Goal: Navigation & Orientation: Find specific page/section

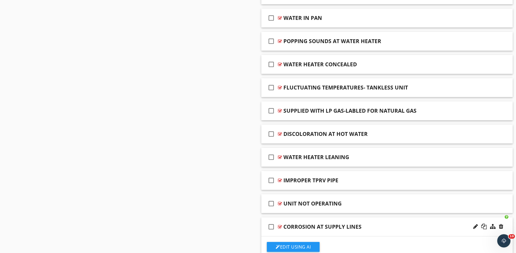
scroll to position [889, 0]
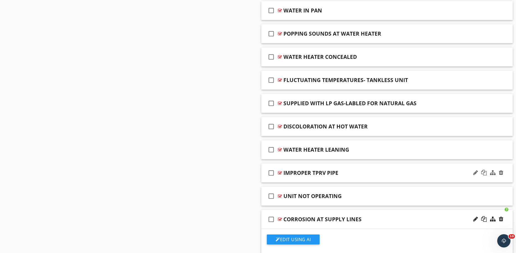
click at [281, 175] on div at bounding box center [280, 173] width 4 height 4
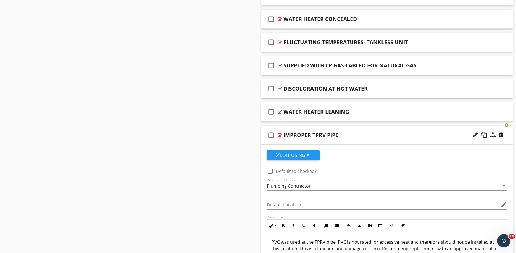
scroll to position [974, 0]
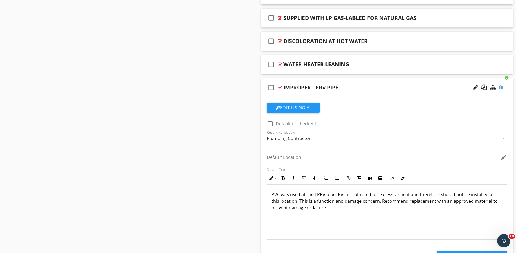
click at [502, 89] on div at bounding box center [501, 88] width 4 height 6
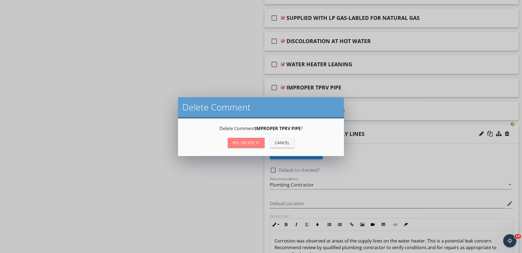
click at [254, 145] on div "Yes, Delete it!" at bounding box center [246, 143] width 28 height 6
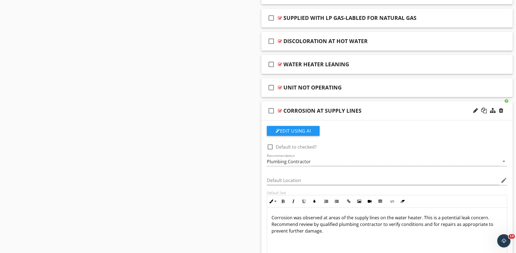
scroll to position [985, 0]
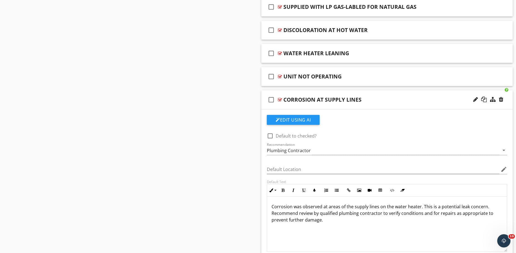
click at [279, 102] on div at bounding box center [280, 100] width 4 height 4
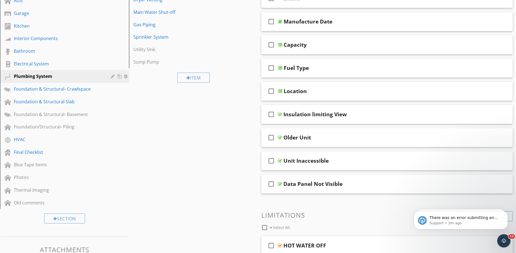
scroll to position [0, 0]
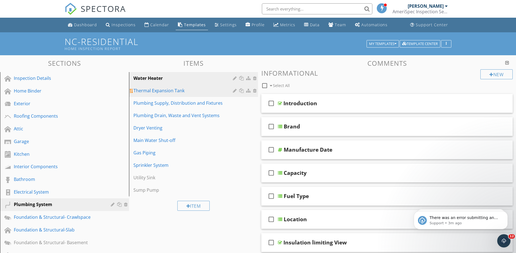
click at [164, 92] on div "Thermal Expansion Tank" at bounding box center [183, 90] width 101 height 7
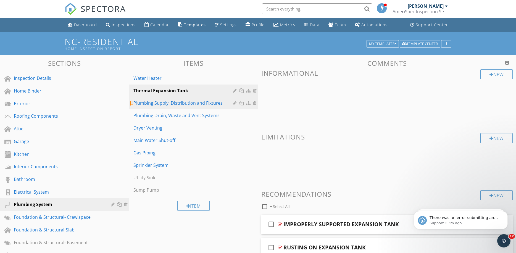
click at [197, 102] on div "Plumbing Supply, Distribution and Fixtures" at bounding box center [183, 103] width 101 height 7
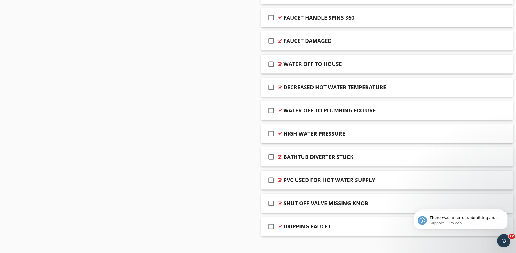
scroll to position [583, 0]
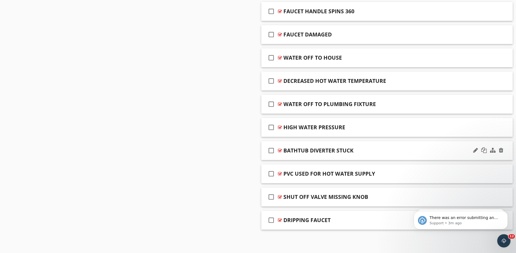
click at [280, 150] on div at bounding box center [280, 150] width 4 height 4
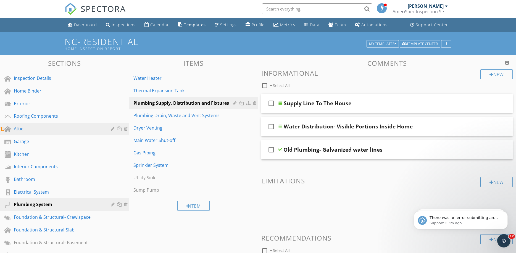
scroll to position [59, 0]
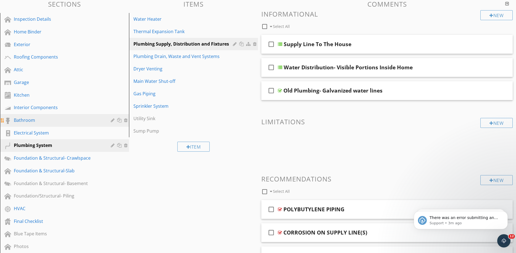
click at [36, 121] on div "Bathroom" at bounding box center [58, 120] width 89 height 7
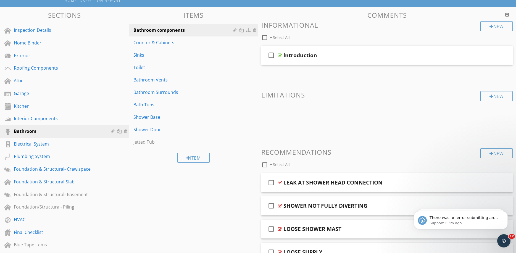
scroll to position [47, 0]
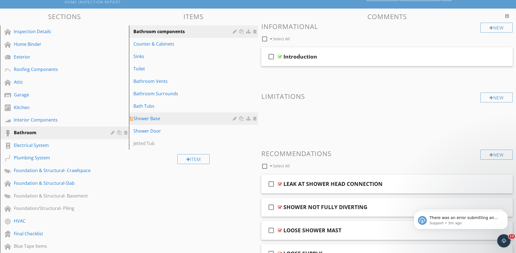
click at [145, 114] on link "Shower Base" at bounding box center [194, 118] width 127 height 12
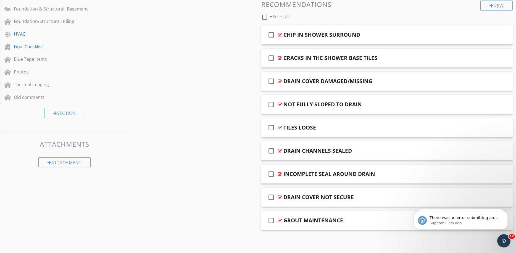
scroll to position [78, 0]
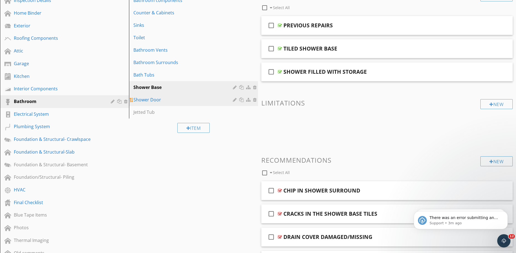
click at [158, 97] on div "Shower Door" at bounding box center [183, 99] width 101 height 7
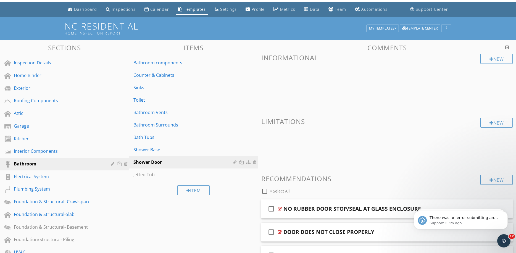
scroll to position [0, 0]
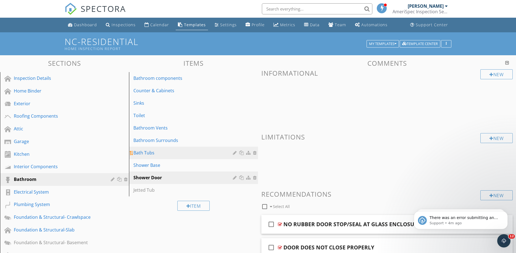
click at [148, 153] on div "Bath Tubs" at bounding box center [183, 152] width 101 height 7
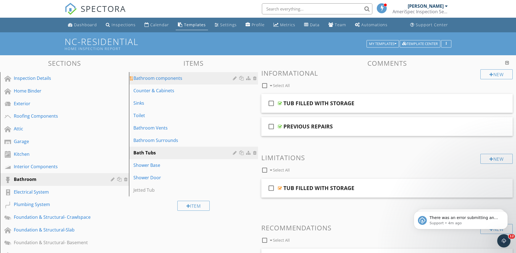
click at [169, 79] on div "Bathroom components" at bounding box center [183, 78] width 101 height 7
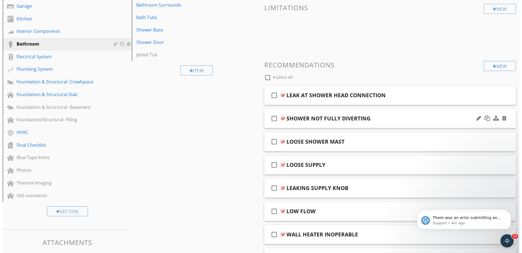
scroll to position [164, 0]
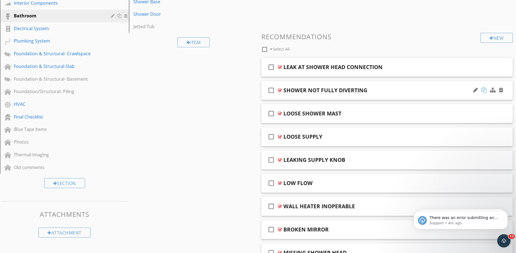
click at [485, 89] on div at bounding box center [484, 90] width 6 height 6
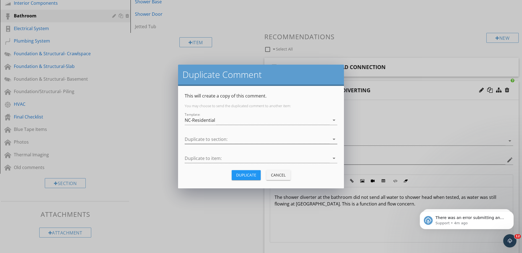
click at [207, 140] on div at bounding box center [257, 139] width 145 height 9
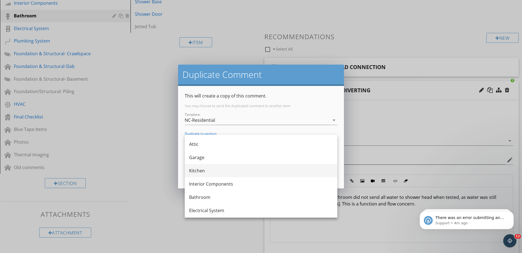
scroll to position [60, 0]
click at [199, 179] on div "Interior Components" at bounding box center [261, 173] width 144 height 13
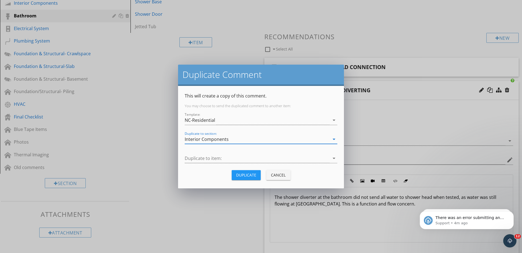
click at [203, 135] on div "Interior Components" at bounding box center [257, 139] width 145 height 9
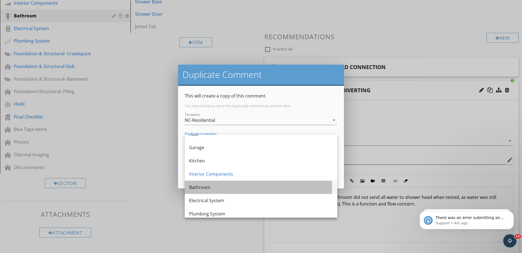
click at [206, 188] on div "Bathroom" at bounding box center [261, 187] width 144 height 7
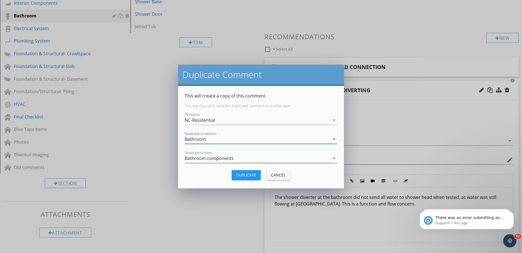
click at [209, 161] on div "Bathroom components" at bounding box center [209, 158] width 49 height 5
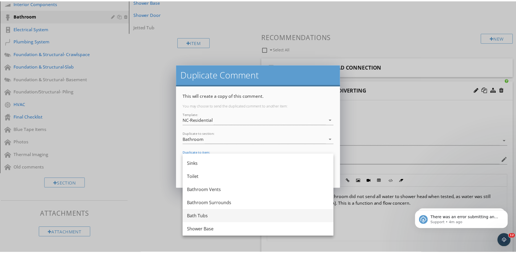
scroll to position [50, 0]
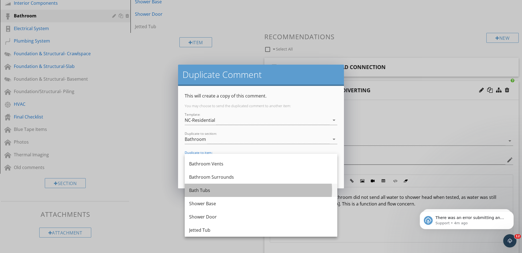
click at [204, 190] on div "Bath Tubs" at bounding box center [261, 190] width 144 height 7
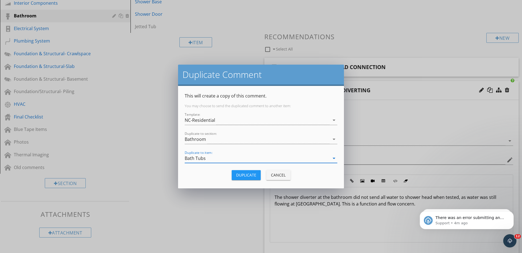
click at [242, 177] on div "Duplicate" at bounding box center [246, 175] width 20 height 6
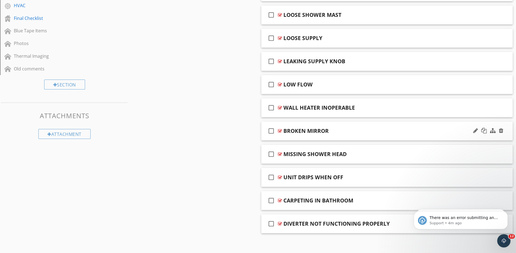
scroll to position [266, 0]
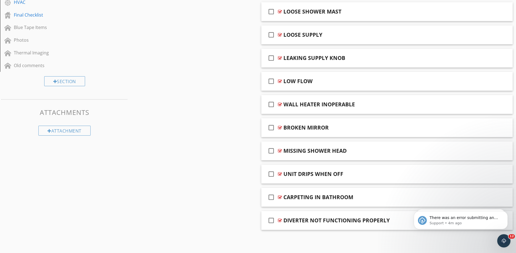
click at [280, 220] on div at bounding box center [280, 220] width 4 height 4
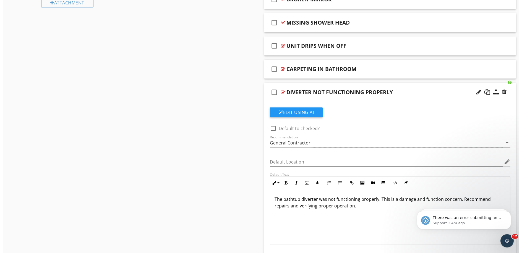
scroll to position [404, 0]
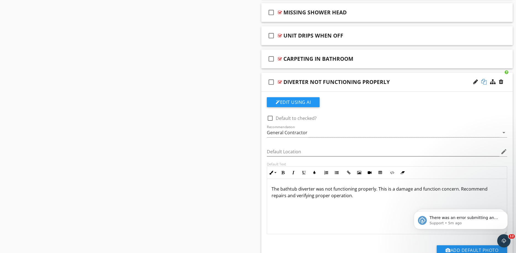
click at [486, 81] on div at bounding box center [484, 82] width 6 height 6
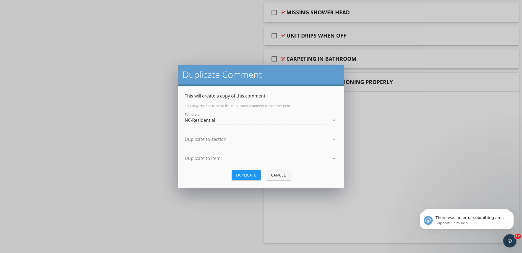
scroll to position [266, 0]
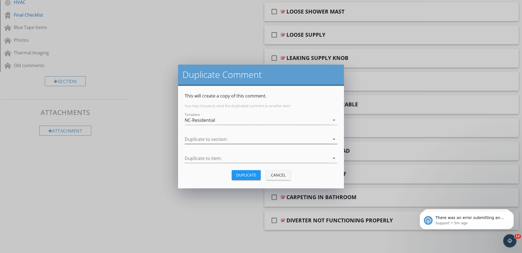
click at [212, 140] on div at bounding box center [257, 139] width 145 height 9
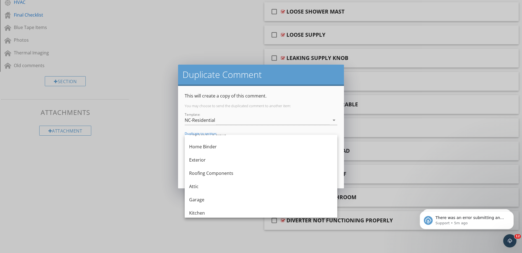
scroll to position [69, 0]
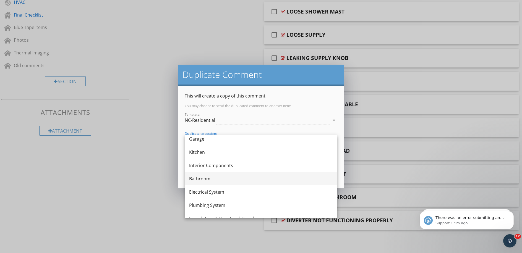
click at [217, 183] on div "Bathroom" at bounding box center [261, 178] width 144 height 13
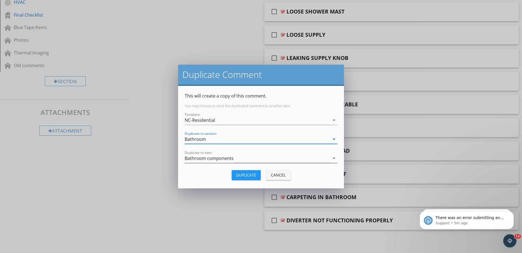
click at [210, 160] on div "Bathroom components" at bounding box center [209, 158] width 49 height 5
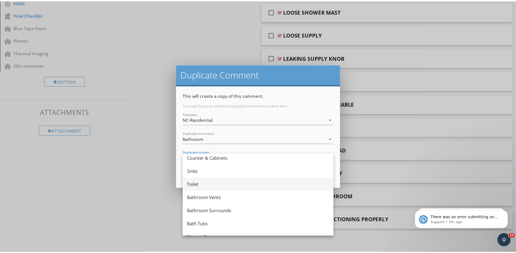
scroll to position [20, 0]
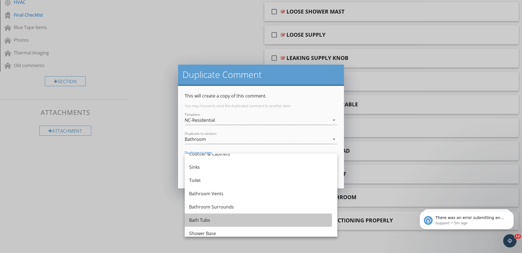
click at [202, 221] on div "Bath Tubs" at bounding box center [261, 220] width 144 height 7
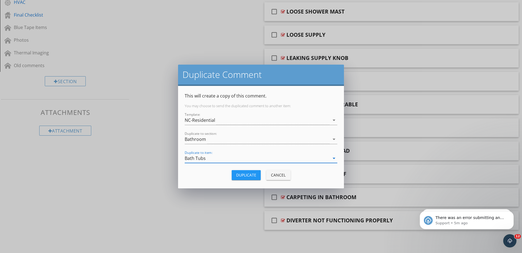
click at [249, 175] on div "Duplicate" at bounding box center [246, 175] width 20 height 6
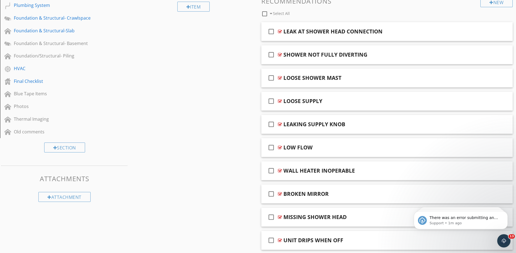
scroll to position [0, 0]
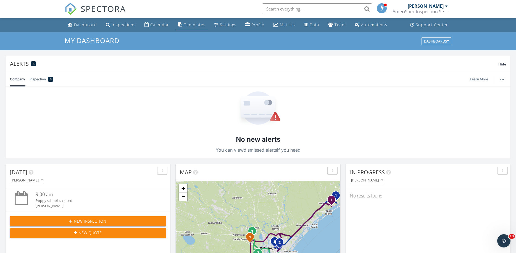
click at [188, 26] on div "Templates" at bounding box center [195, 24] width 22 height 5
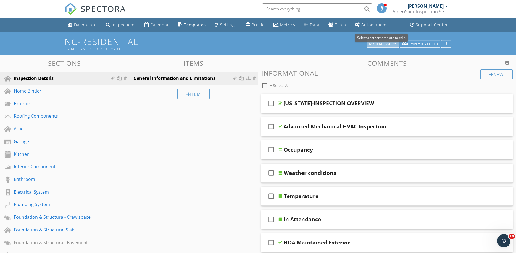
click at [395, 44] on icon "button" at bounding box center [396, 44] width 2 height 4
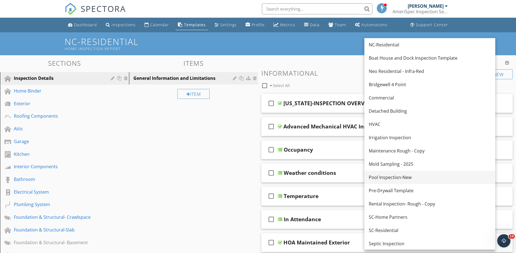
click at [391, 179] on div "Pool Inspection-New" at bounding box center [430, 177] width 122 height 7
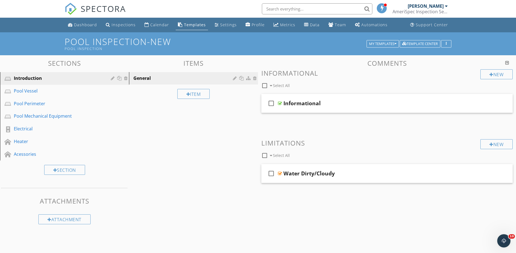
scroll to position [9, 0]
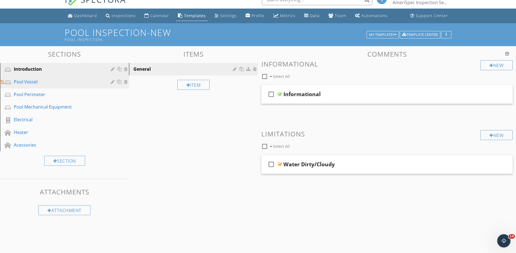
click at [28, 79] on div "Pool Vessel" at bounding box center [58, 81] width 89 height 7
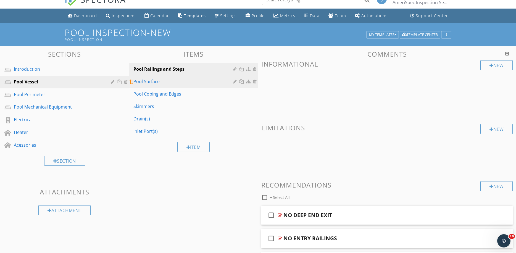
click at [156, 81] on div "Pool Surface" at bounding box center [183, 81] width 101 height 7
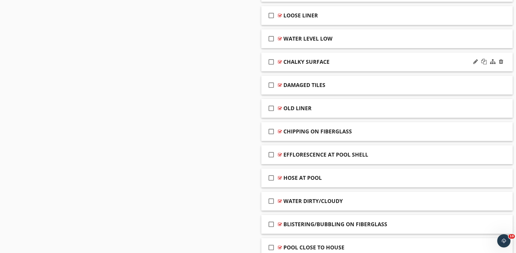
scroll to position [350, 0]
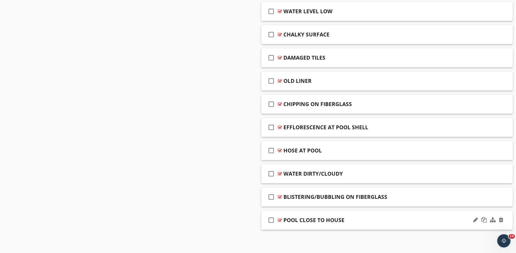
click at [281, 221] on div at bounding box center [280, 220] width 4 height 4
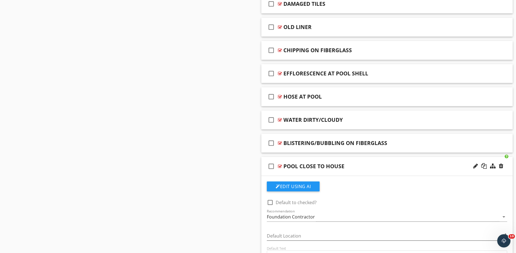
scroll to position [318, 0]
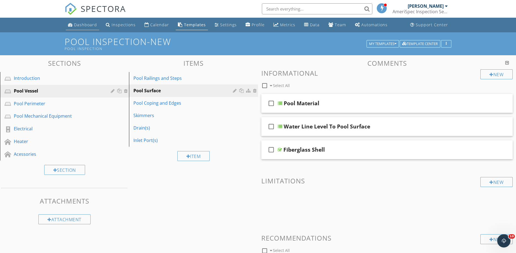
click at [90, 26] on div "Dashboard" at bounding box center [85, 24] width 23 height 5
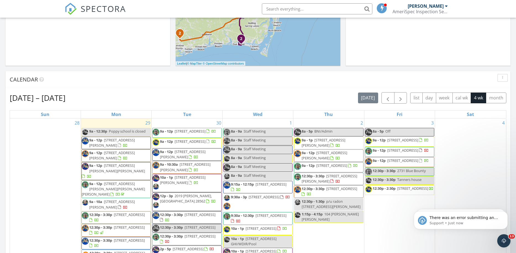
scroll to position [266, 0]
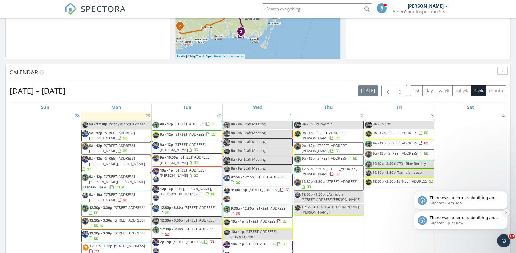
click at [506, 214] on icon "Dismiss notification" at bounding box center [506, 212] width 3 height 3
click at [507, 214] on icon "Dismiss notification" at bounding box center [506, 212] width 3 height 3
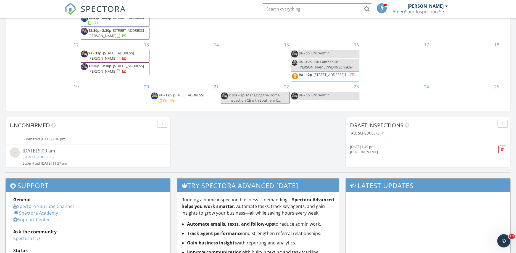
scroll to position [504, 0]
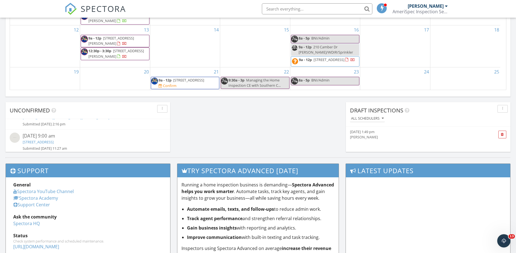
click at [374, 132] on div "[DATE] 1:49 pm" at bounding box center [415, 131] width 130 height 5
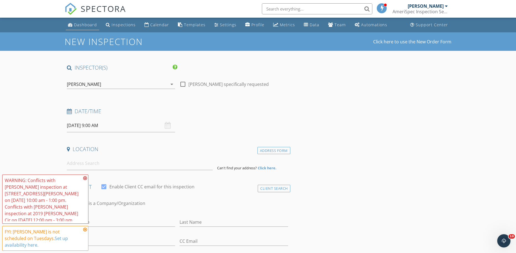
click at [90, 26] on div "Dashboard" at bounding box center [85, 24] width 23 height 5
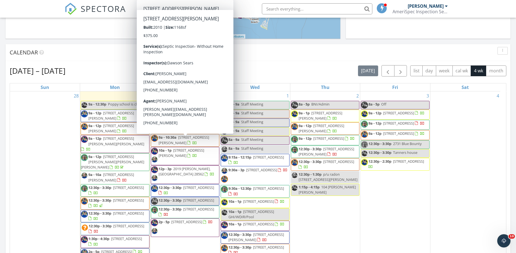
scroll to position [291, 0]
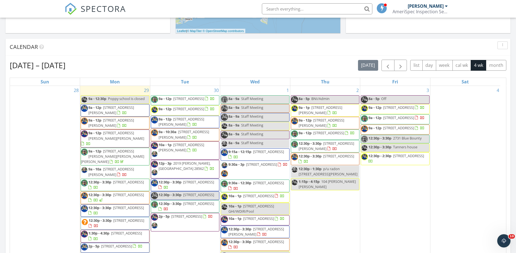
click at [6, 119] on div "[DATE] – [DATE] [DATE] list day week cal wk 4 wk month Sun Mon Tue Wed Thu Fri …" at bounding box center [258, 181] width 505 height 251
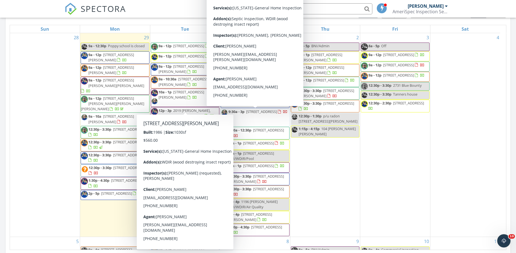
scroll to position [335, 0]
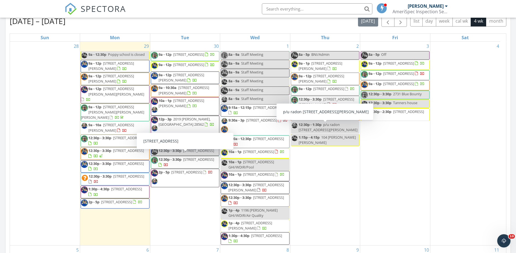
click at [2, 120] on div "[DATE] [PERSON_NAME] 9:00 am Poppy school is closed [PERSON_NAME][GEOGRAPHIC_DA…" at bounding box center [258, 74] width 516 height 503
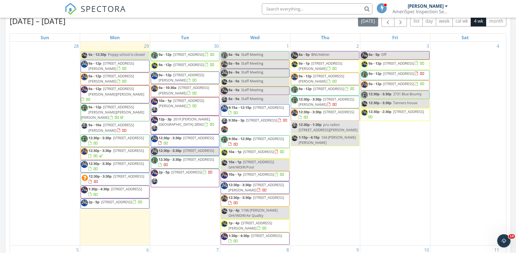
scroll to position [327, 0]
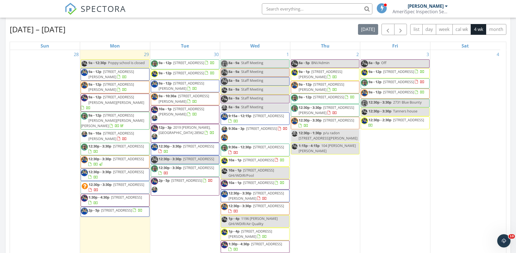
click at [112, 131] on span "[STREET_ADDRESS][PERSON_NAME]" at bounding box center [111, 136] width 46 height 10
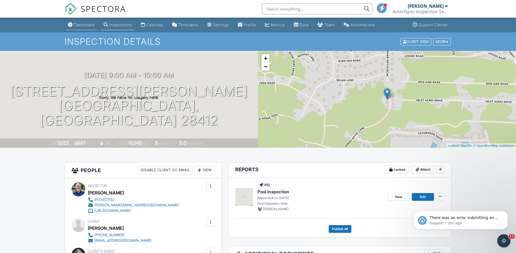
click at [86, 25] on div "Dashboard" at bounding box center [84, 24] width 21 height 5
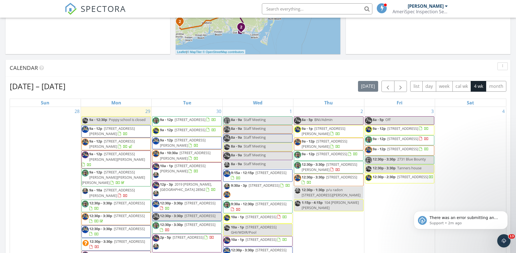
scroll to position [330, 0]
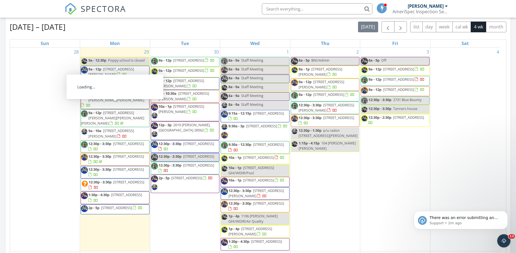
click at [109, 128] on span "[STREET_ADDRESS][PERSON_NAME]" at bounding box center [111, 133] width 46 height 10
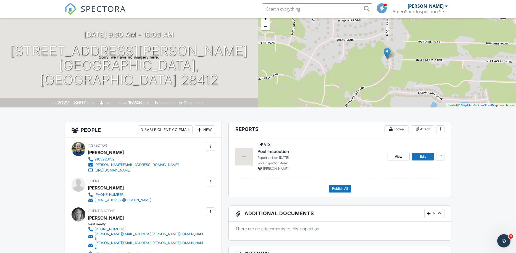
click at [397, 155] on span "View" at bounding box center [399, 157] width 8 height 6
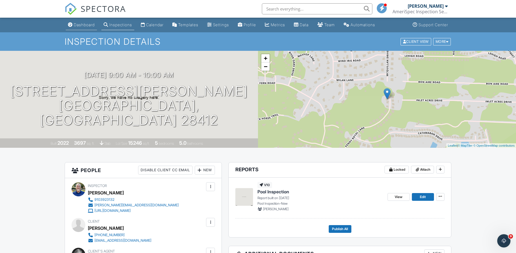
click at [85, 25] on div "Dashboard" at bounding box center [84, 24] width 21 height 5
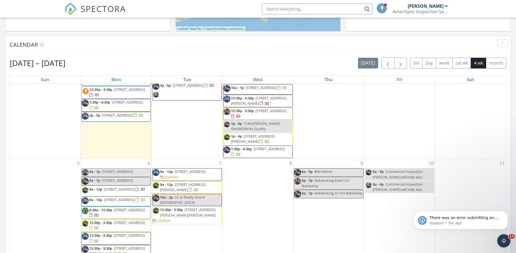
scroll to position [155, 0]
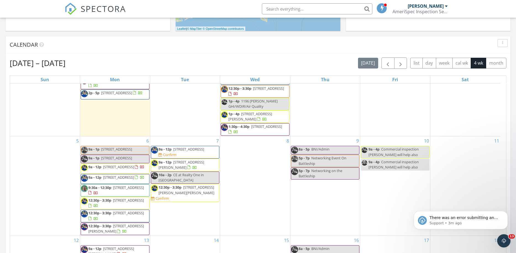
click at [3, 176] on div "Today Kyle Branyon 9:00 am Poppy school is closed Kyle Branyon New Inspection N…" at bounding box center [258, 116] width 516 height 503
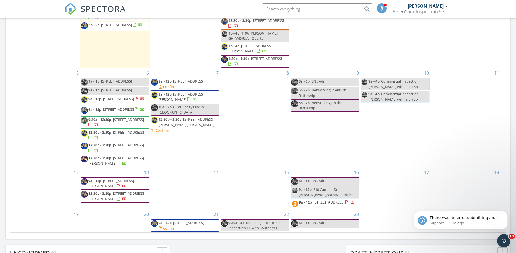
scroll to position [514, 528]
click at [508, 214] on icon "Dismiss notification" at bounding box center [506, 212] width 3 height 3
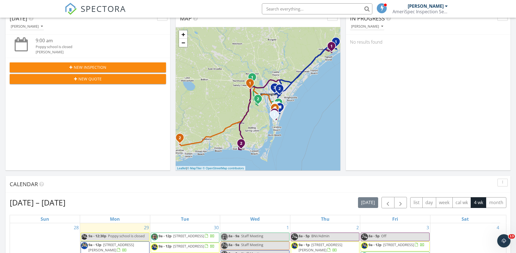
scroll to position [0, 0]
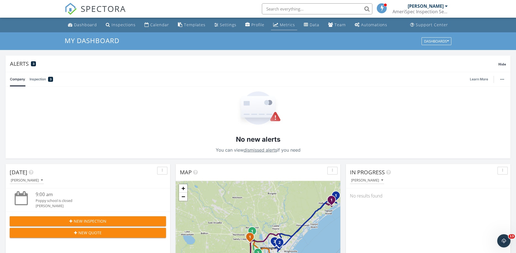
click at [285, 27] on div "Metrics" at bounding box center [287, 24] width 15 height 5
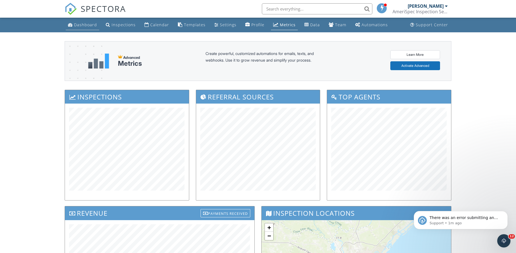
click at [80, 26] on div "Dashboard" at bounding box center [85, 24] width 23 height 5
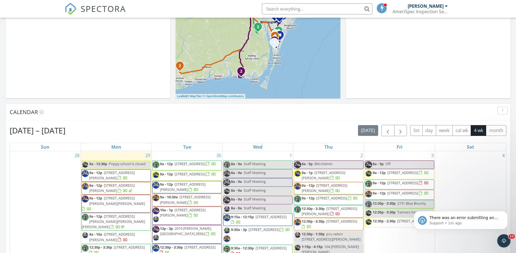
scroll to position [321, 0]
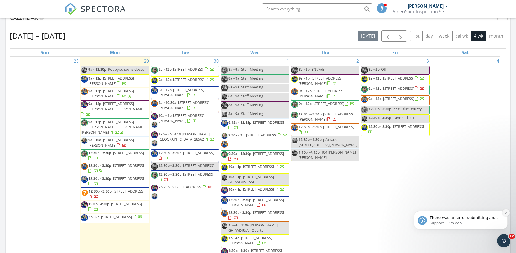
click at [506, 214] on icon "Dismiss notification" at bounding box center [506, 212] width 3 height 3
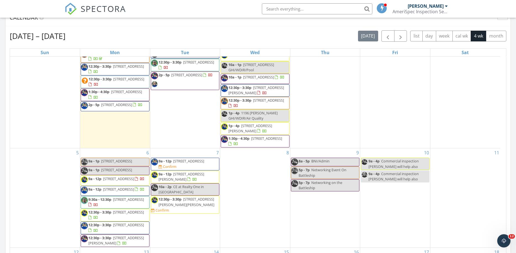
scroll to position [141, 0]
